Goal: Information Seeking & Learning: Learn about a topic

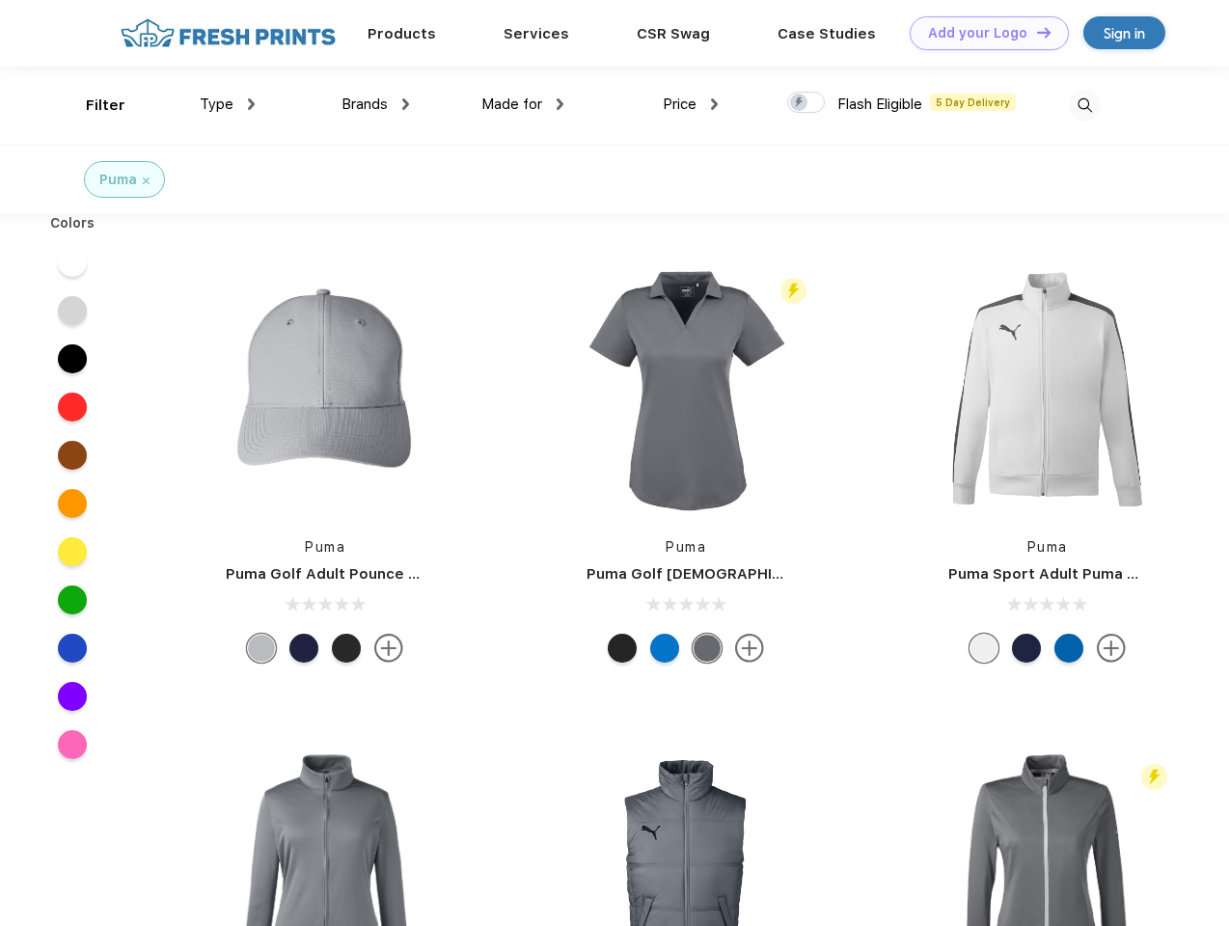
click at [982, 33] on link "Add your Logo Design Tool" at bounding box center [989, 33] width 159 height 34
click at [0, 0] on div "Design Tool" at bounding box center [0, 0] width 0 height 0
click at [1035, 32] on link "Add your Logo Design Tool" at bounding box center [989, 33] width 159 height 34
click at [93, 105] on div "Filter" at bounding box center [106, 106] width 40 height 22
click at [228, 104] on span "Type" at bounding box center [217, 104] width 34 height 17
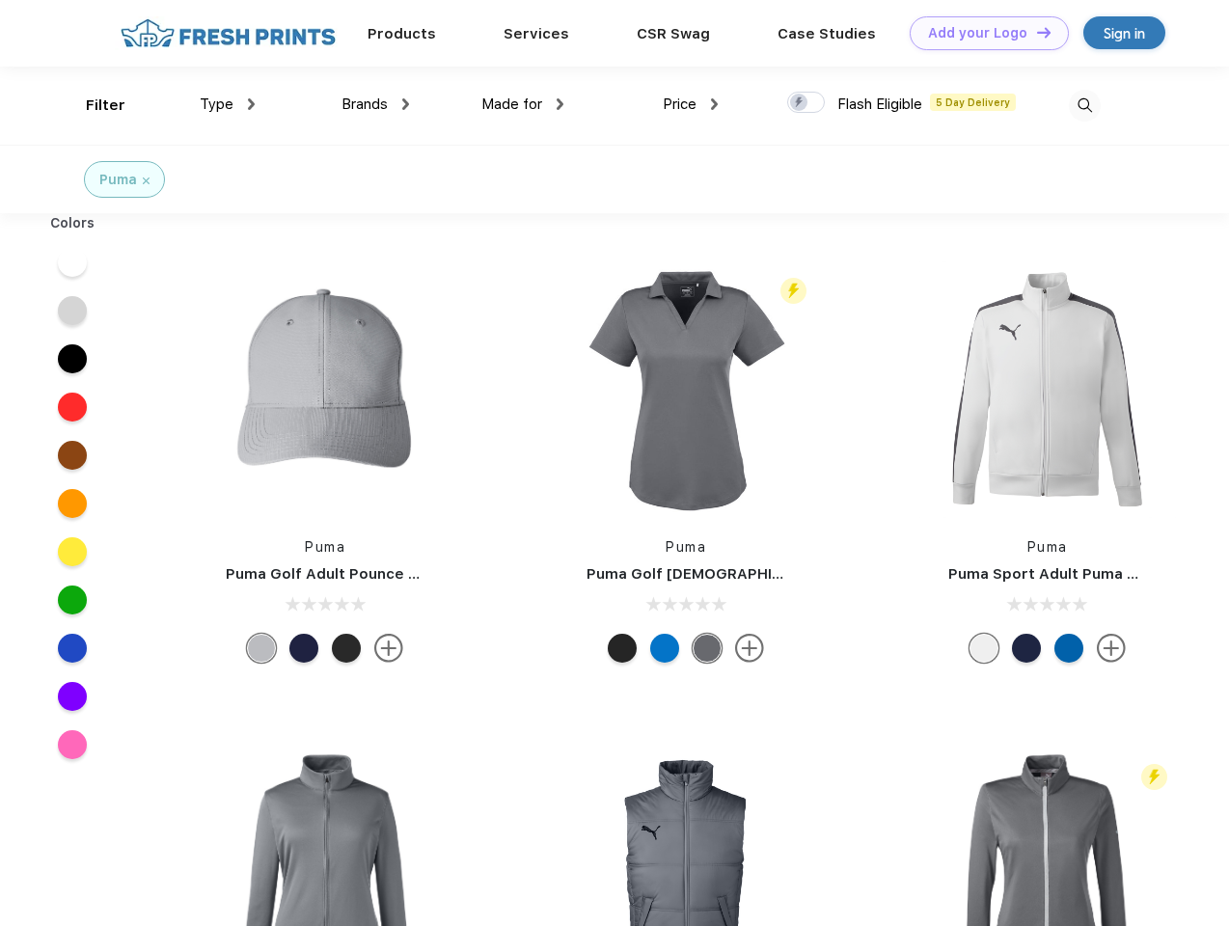
click at [375, 104] on span "Brands" at bounding box center [365, 104] width 46 height 17
click at [523, 104] on span "Made for" at bounding box center [511, 104] width 61 height 17
click at [691, 104] on span "Price" at bounding box center [680, 104] width 34 height 17
click at [807, 103] on div at bounding box center [806, 102] width 38 height 21
click at [800, 103] on input "checkbox" at bounding box center [793, 97] width 13 height 13
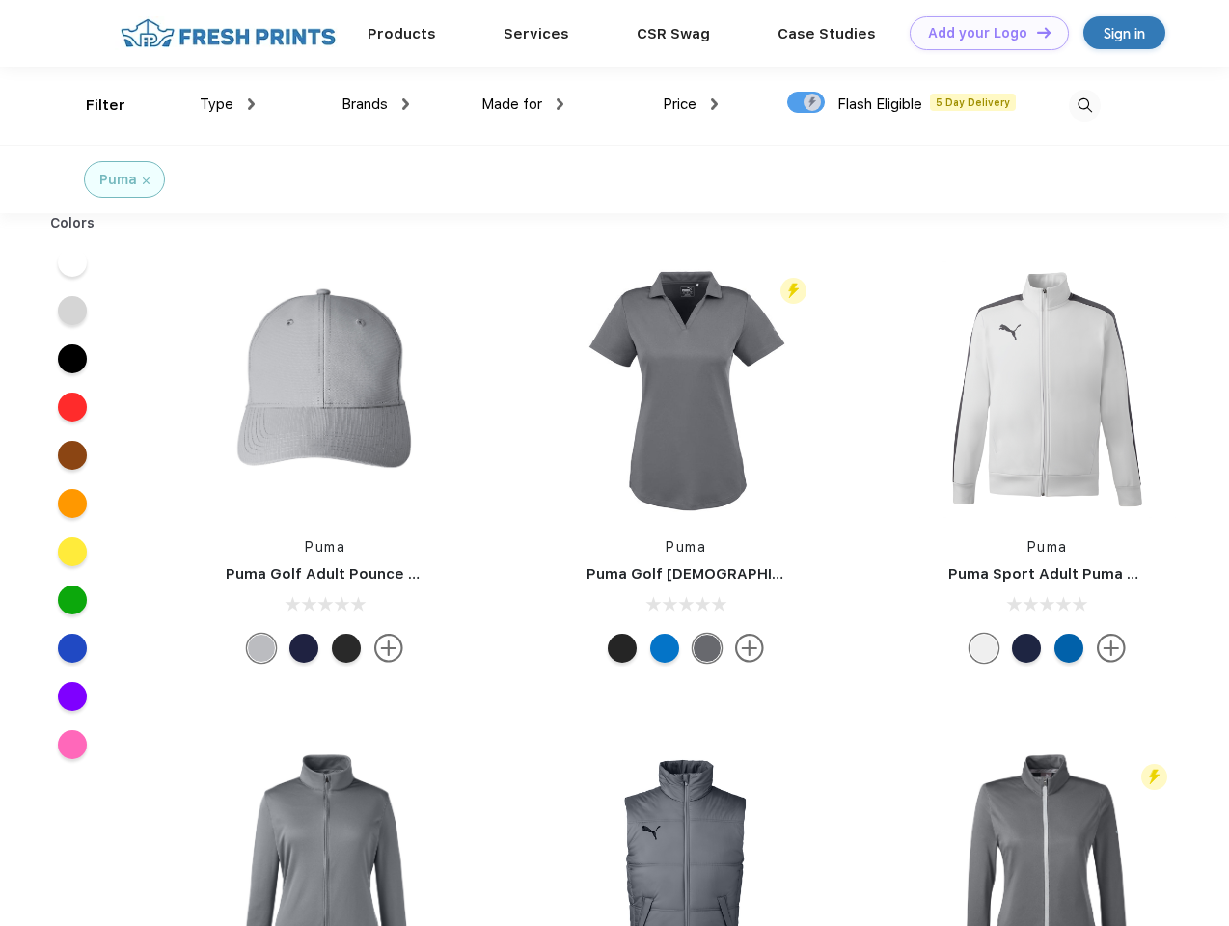
click at [1084, 105] on img at bounding box center [1085, 106] width 32 height 32
